Goal: Information Seeking & Learning: Find specific fact

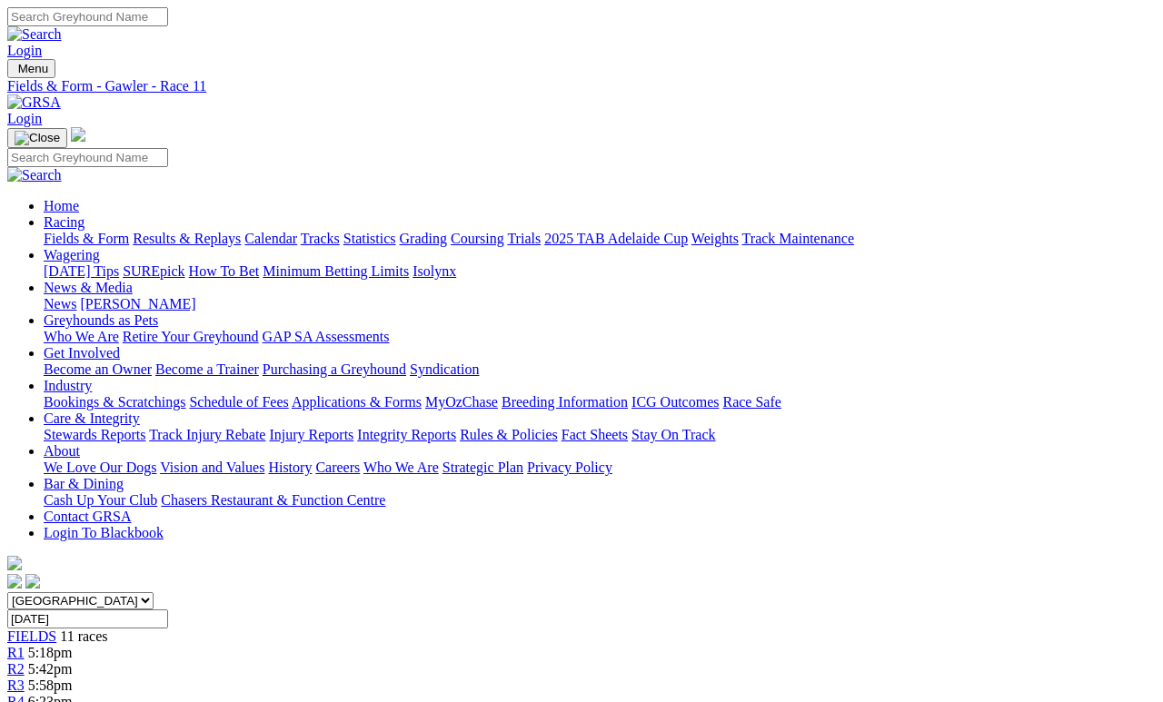
scroll to position [86, 0]
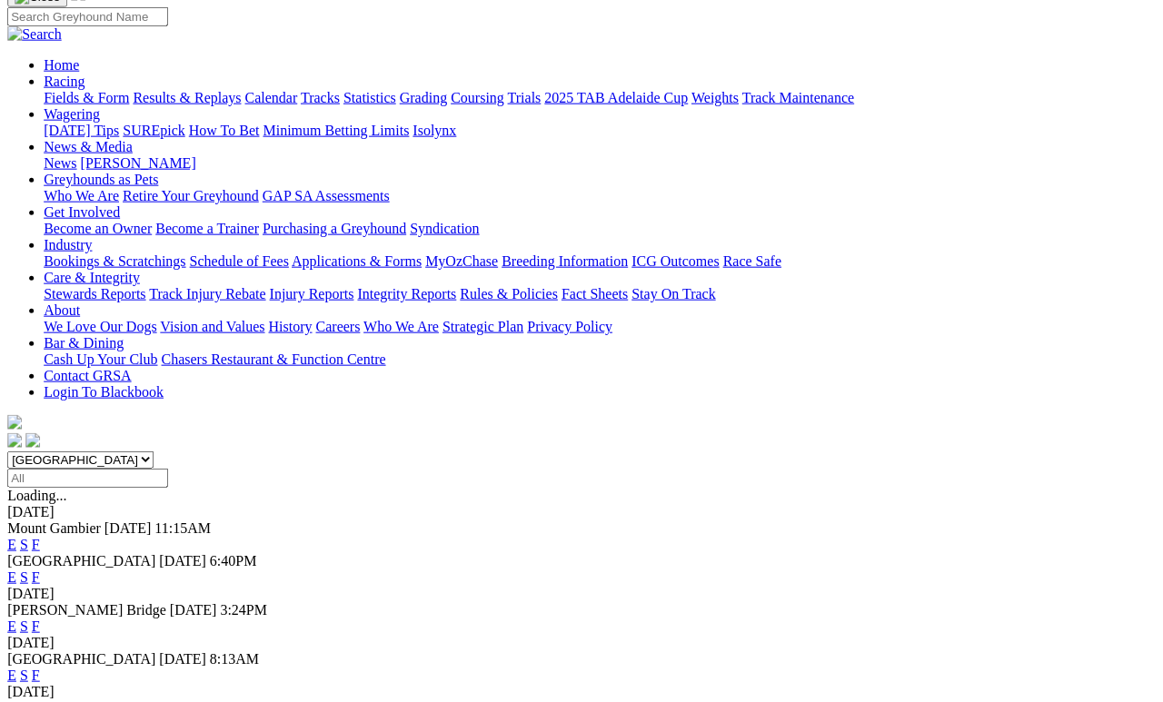
scroll to position [142, 2]
click at [40, 647] on link "F" at bounding box center [36, 674] width 8 height 15
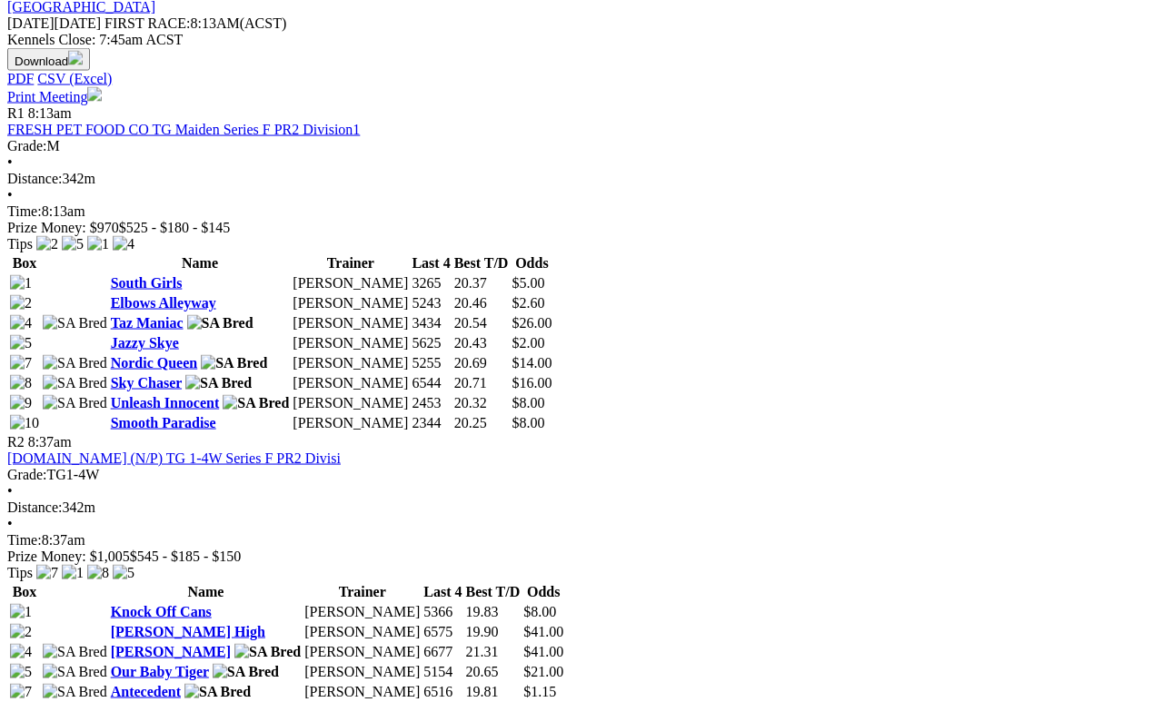
scroll to position [814, 0]
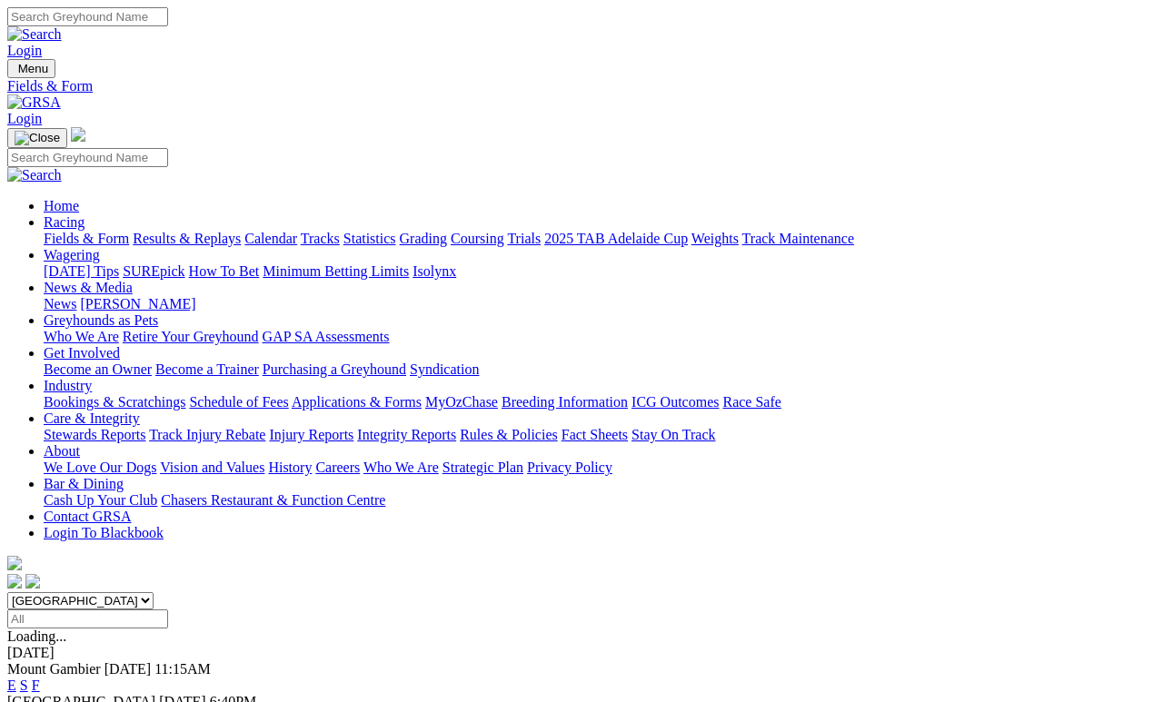
scroll to position [217, 0]
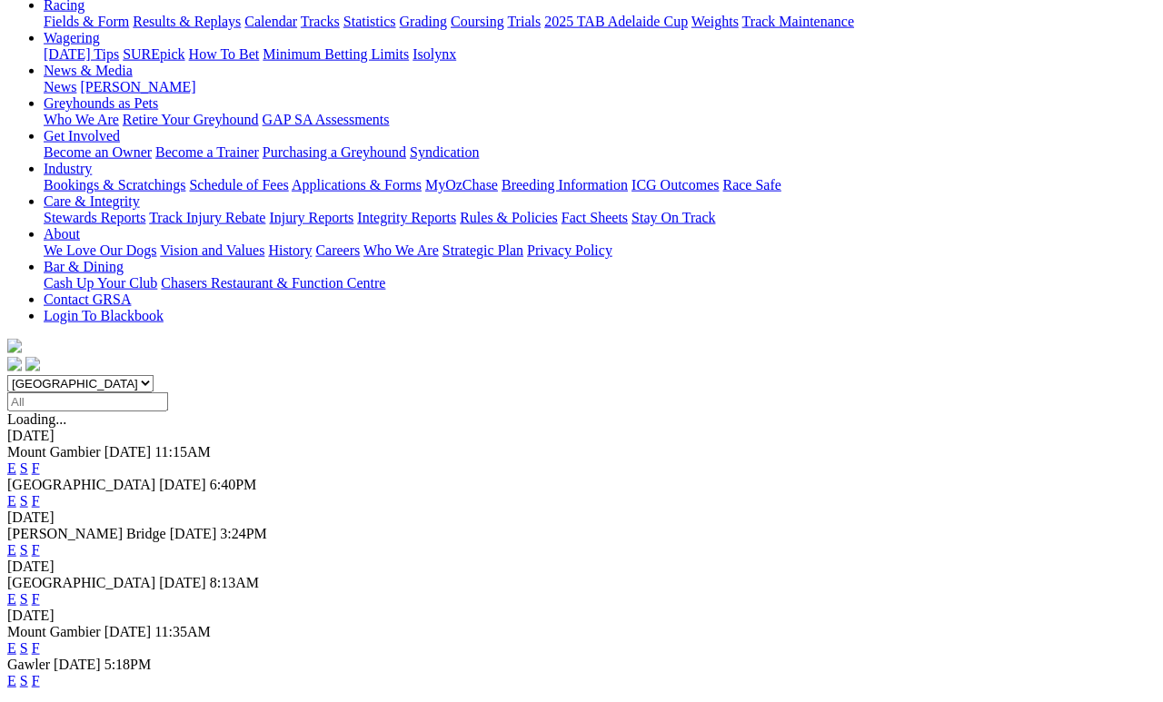
click at [40, 493] on link "F" at bounding box center [36, 500] width 8 height 15
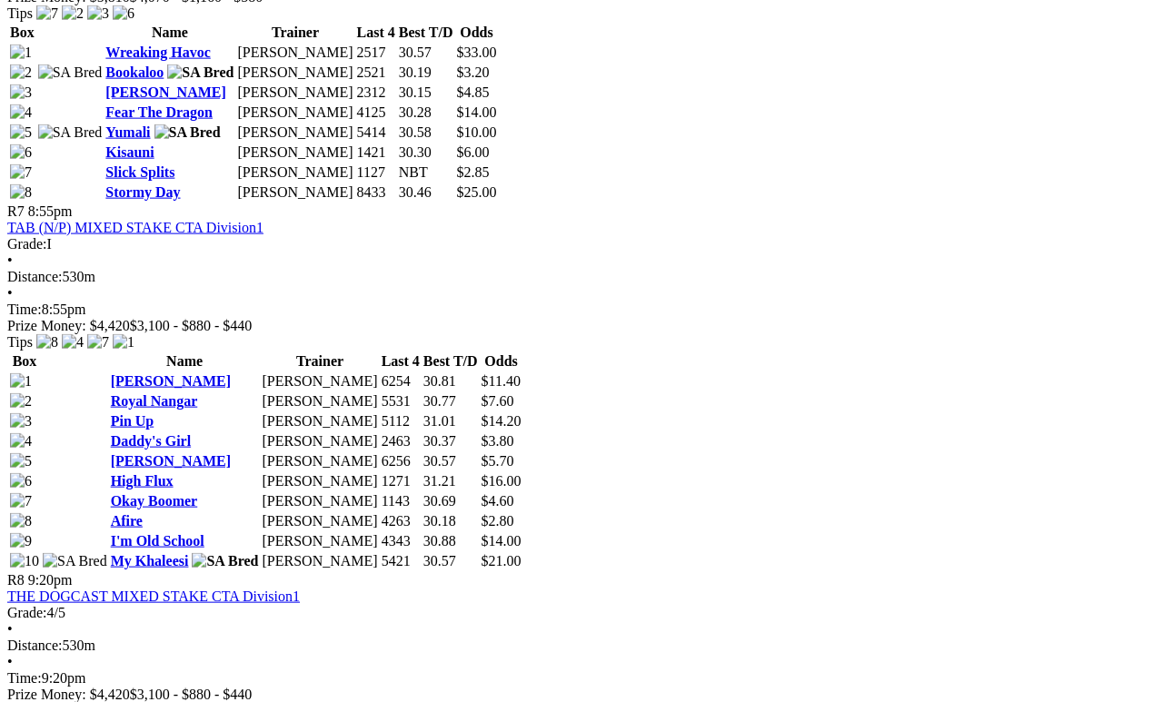
scroll to position [2738, 0]
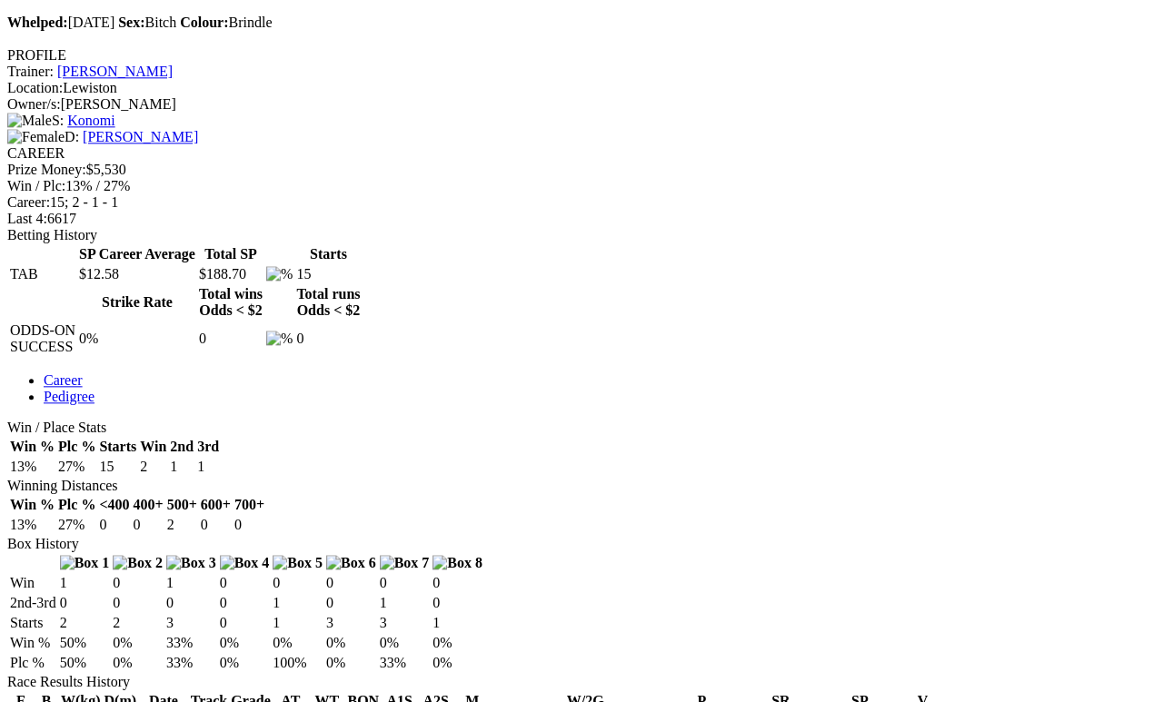
scroll to position [655, 0]
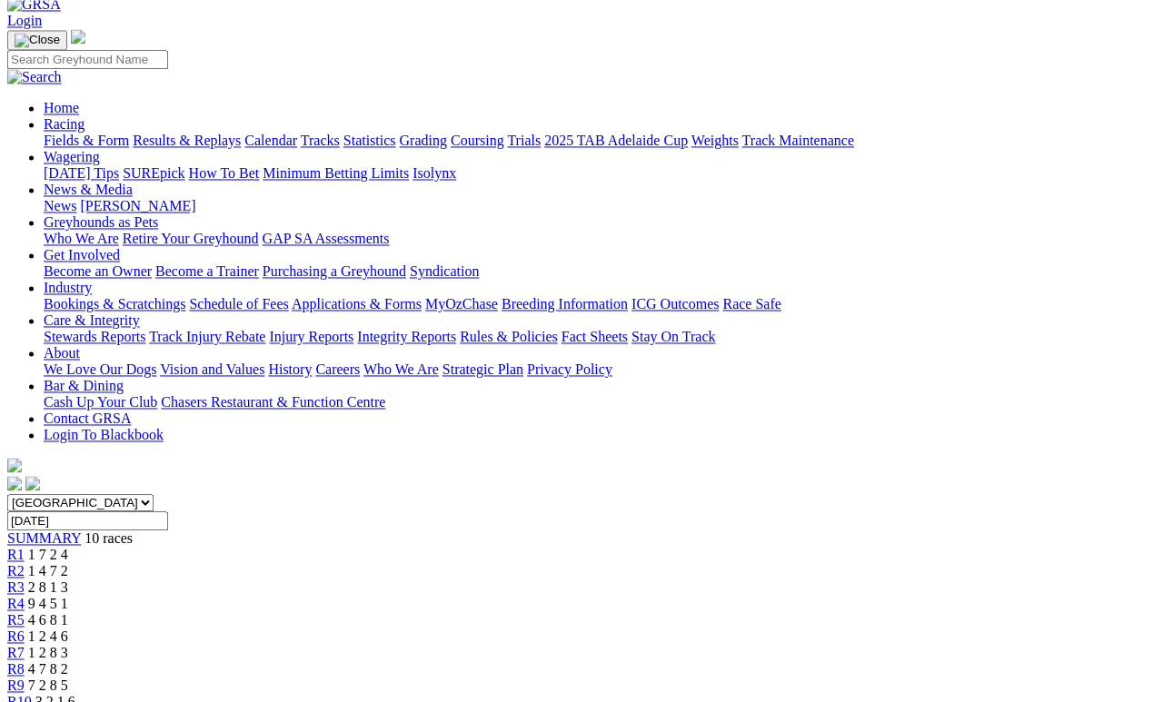
scroll to position [94, 0]
